Goal: Information Seeking & Learning: Learn about a topic

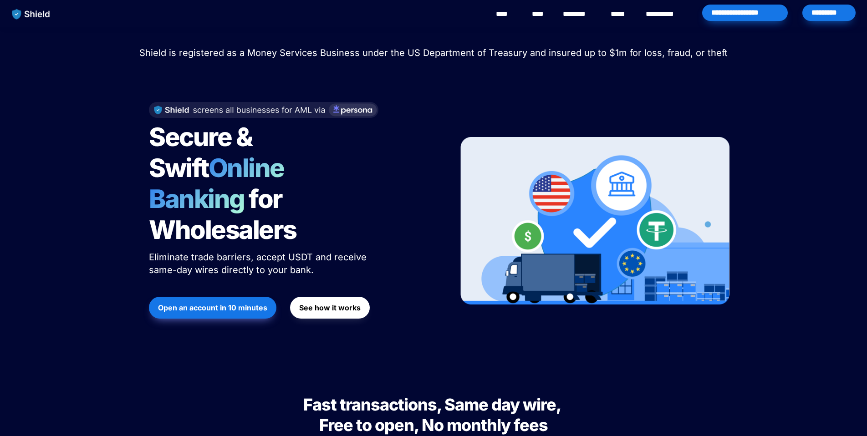
click at [675, 13] on link "**********" at bounding box center [666, 14] width 41 height 11
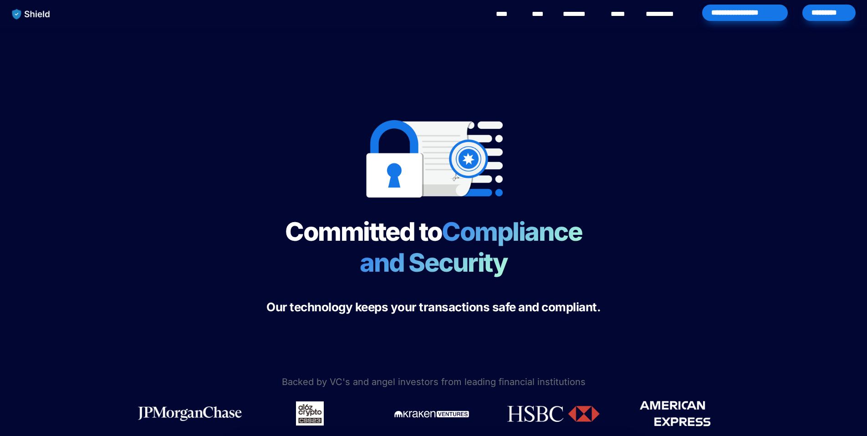
click at [587, 14] on link "********" at bounding box center [579, 14] width 32 height 11
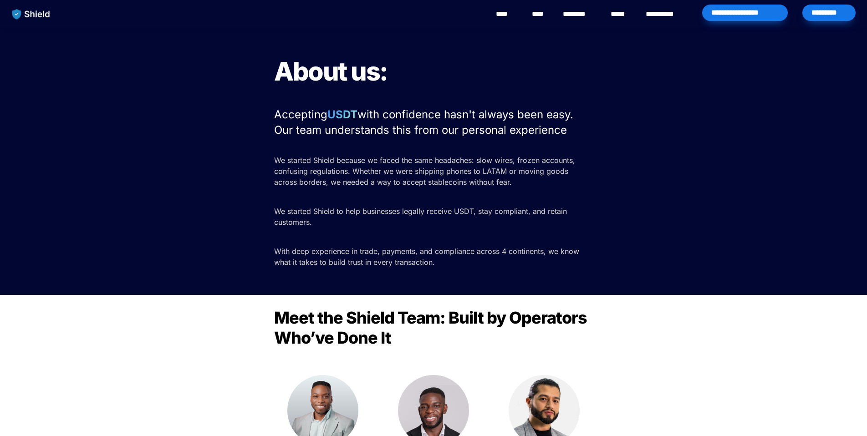
click at [617, 15] on link "****" at bounding box center [621, 14] width 20 height 11
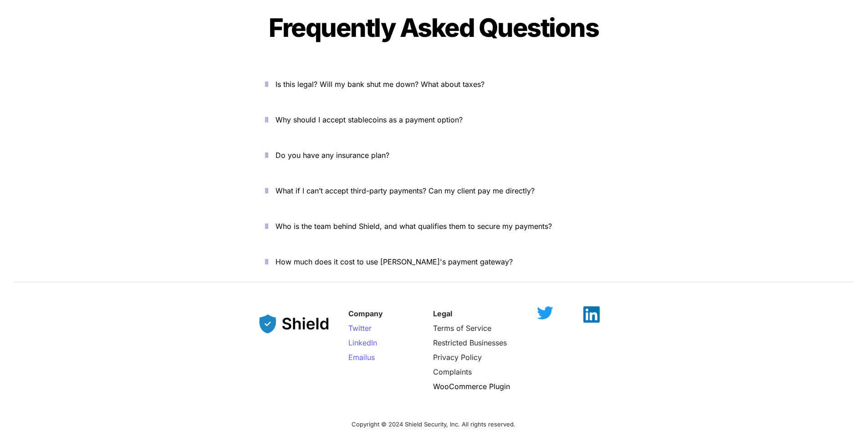
scroll to position [3051, 0]
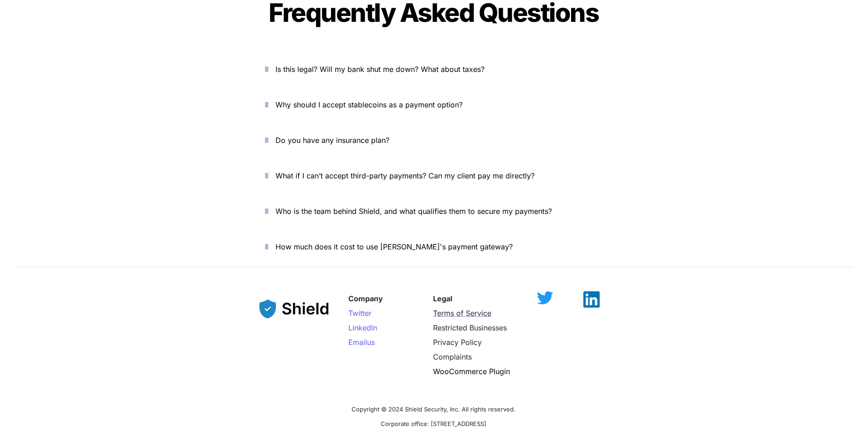
click at [448, 309] on span "Terms of Service" at bounding box center [462, 313] width 58 height 9
click at [341, 65] on span "Is this legal? Will my bank shut me down? What about taxes?" at bounding box center [379, 69] width 209 height 9
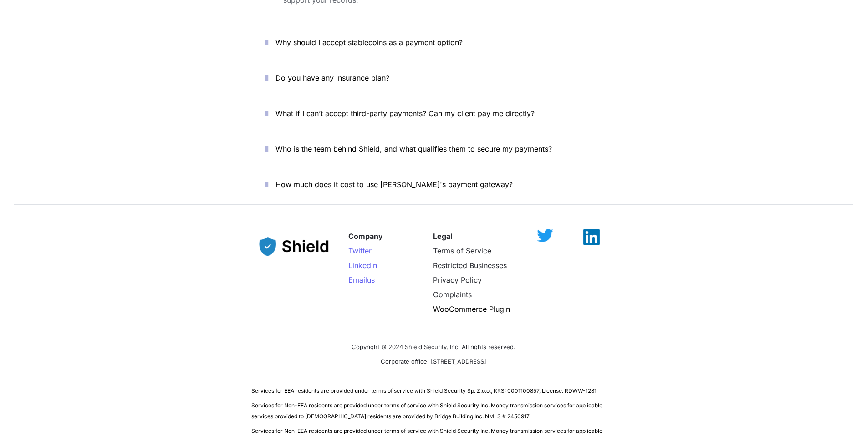
scroll to position [3293, 0]
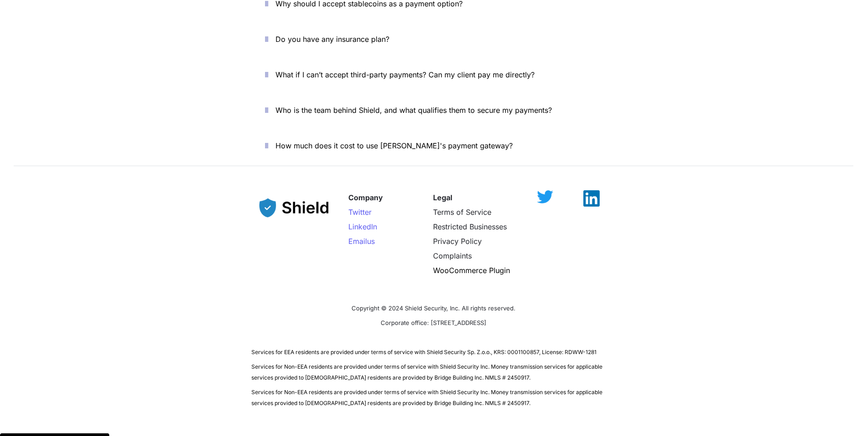
click at [373, 106] on span "Who is the team behind Shield, and what qualifies them to secure my payments?" at bounding box center [413, 110] width 276 height 9
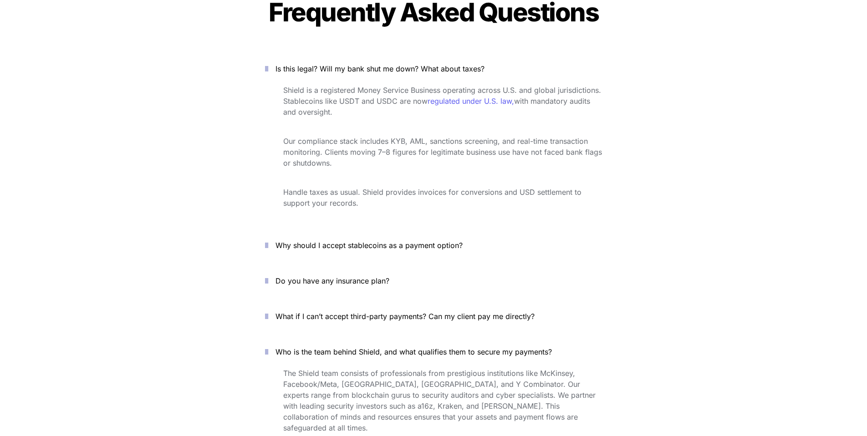
scroll to position [3064, 0]
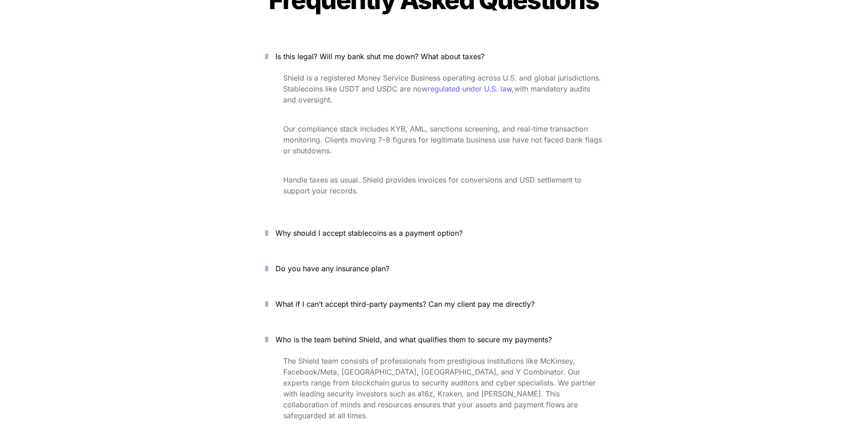
click at [355, 300] on span "What if I can’t accept third-party payments? Can my client pay me directly?" at bounding box center [404, 304] width 259 height 9
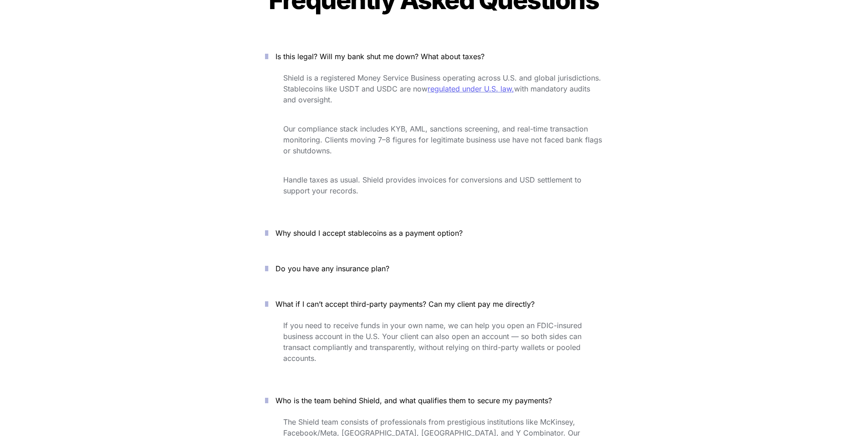
click at [461, 84] on span "regulated under U.S. law," at bounding box center [471, 88] width 87 height 9
drag, startPoint x: 284, startPoint y: 46, endPoint x: 361, endPoint y: 74, distance: 82.1
click at [361, 74] on p "Shield is a registered Money Service Business operating across U.S. and global …" at bounding box center [442, 89] width 319 height 36
copy p "Shield is a registered Money Service Business operating across U.S. and global …"
click at [622, 127] on div "Frequently Asked Questions Is this legal? Will my bank shut me down? What about…" at bounding box center [434, 252] width 410 height 562
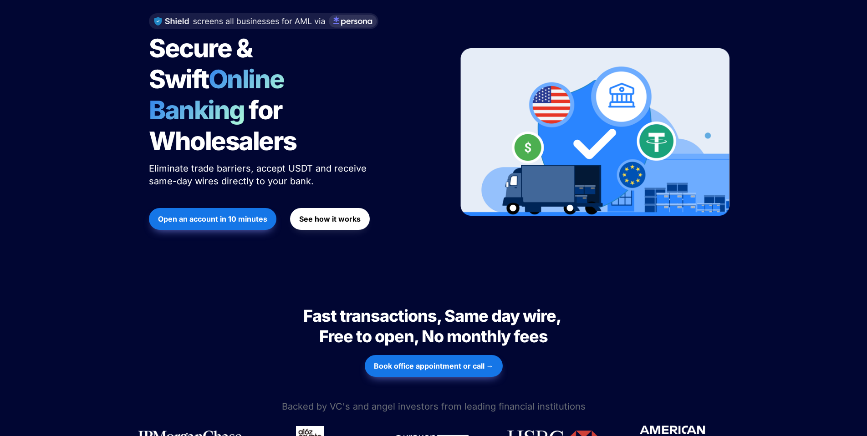
scroll to position [0, 0]
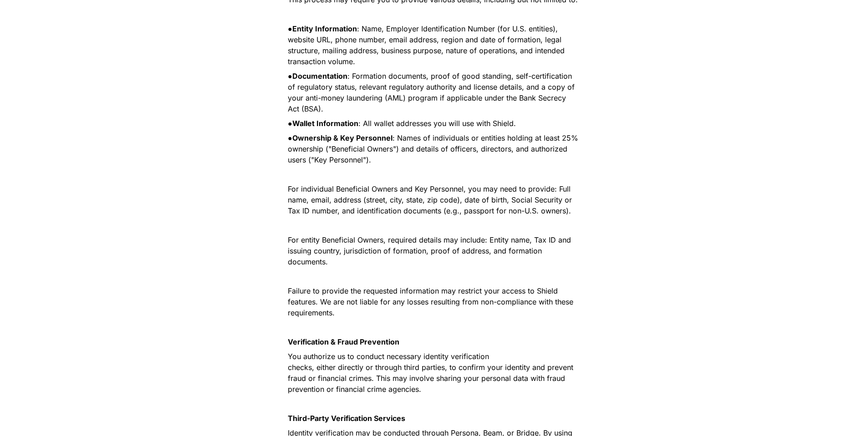
scroll to position [790, 0]
